Goal: Browse casually

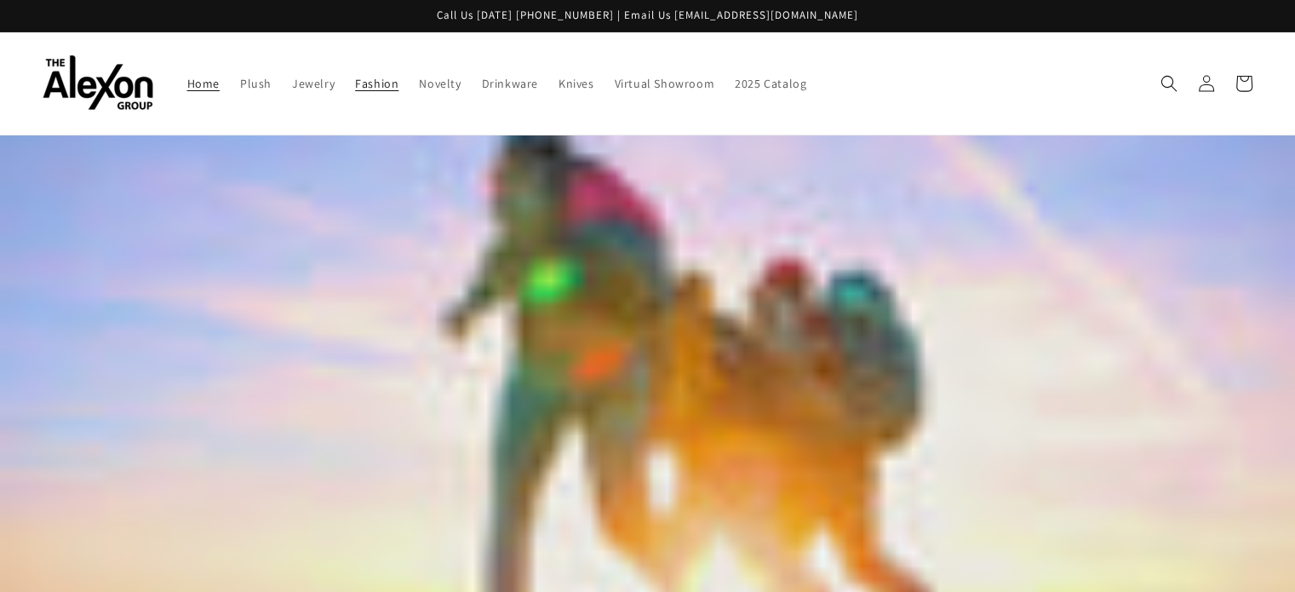
click at [360, 76] on span "Fashion" at bounding box center [376, 83] width 43 height 15
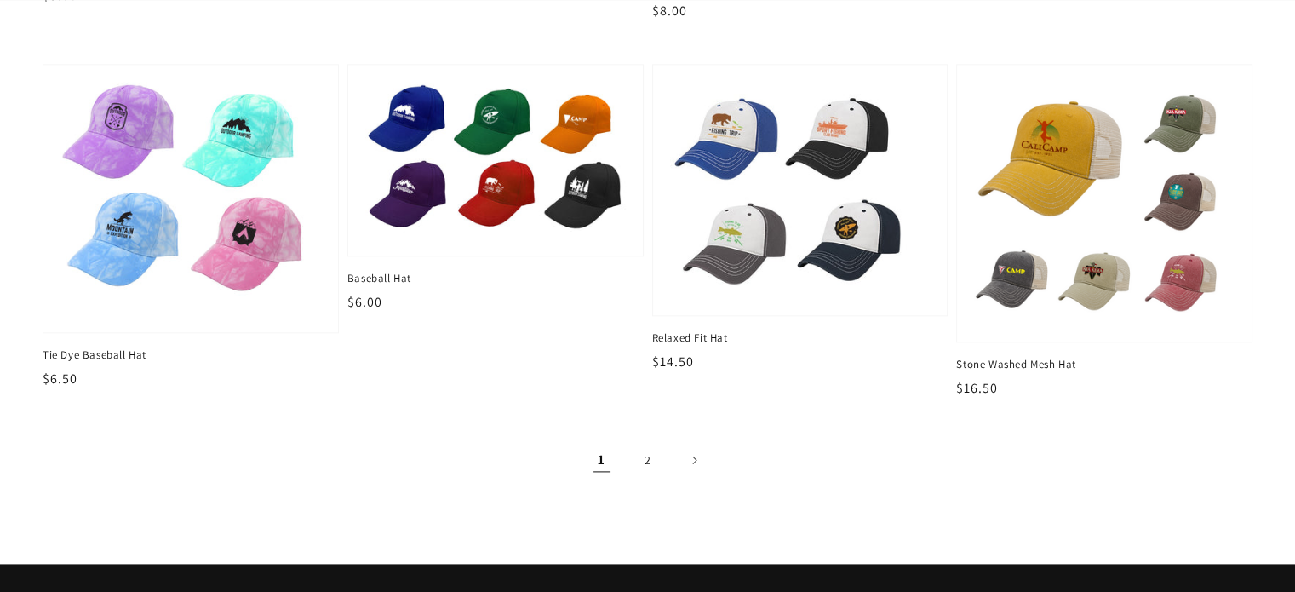
scroll to position [2126, 0]
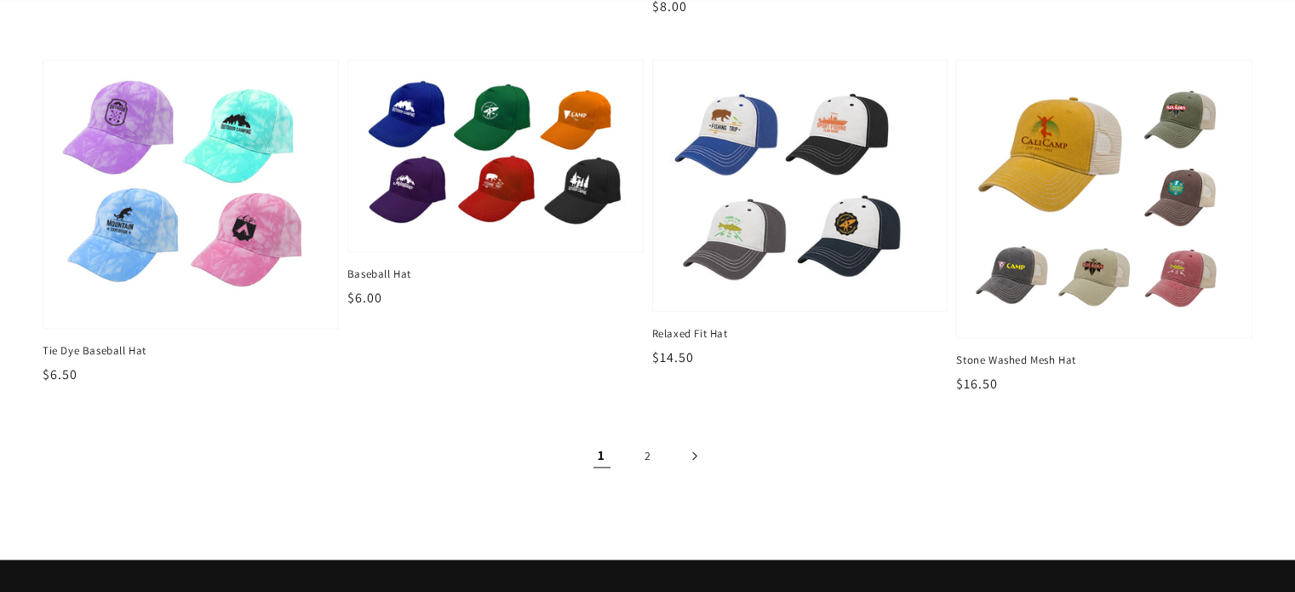
click at [692, 452] on icon "Next page" at bounding box center [694, 456] width 4 height 9
